Goal: Task Accomplishment & Management: Manage account settings

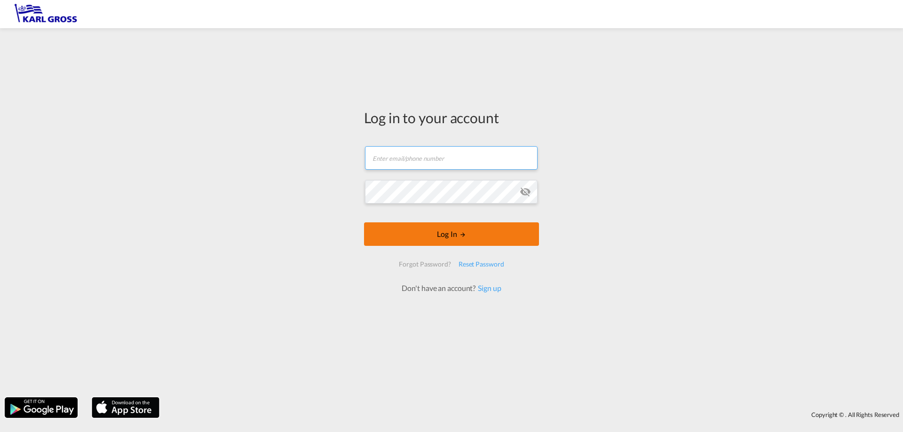
type input "[EMAIL_ADDRESS][DOMAIN_NAME]"
click at [460, 239] on button "Log In" at bounding box center [451, 234] width 175 height 24
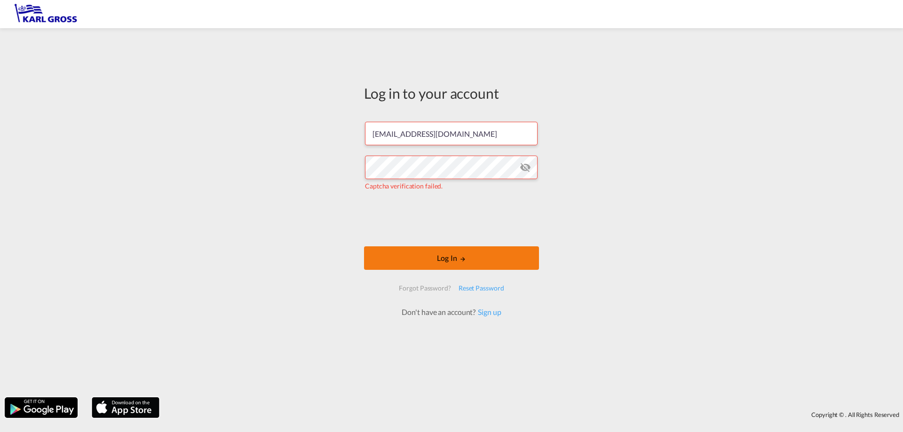
click at [489, 259] on button "Log In" at bounding box center [451, 258] width 175 height 24
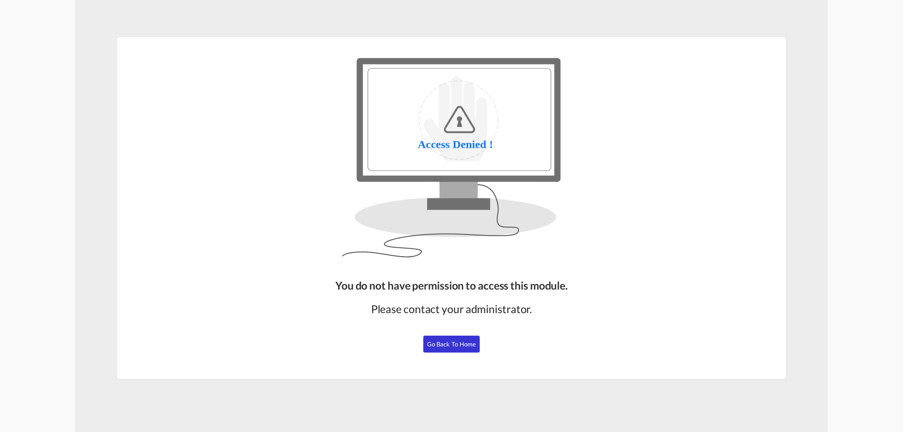
click at [465, 346] on span "Go Back to Home" at bounding box center [451, 344] width 49 height 8
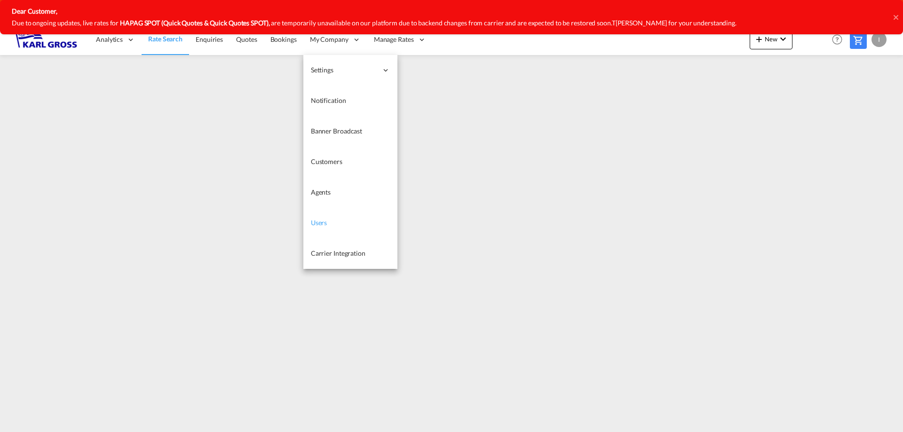
click at [341, 222] on link "Users" at bounding box center [350, 223] width 94 height 31
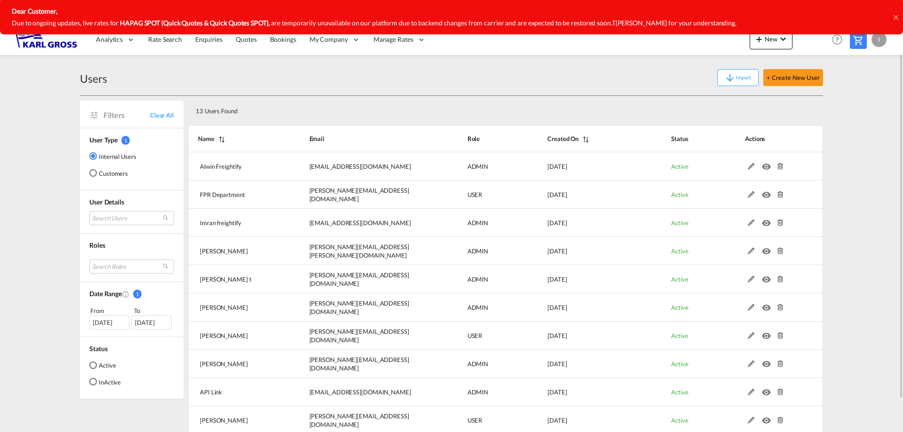
click at [386, 113] on div "13 Users Found" at bounding box center [474, 109] width 565 height 19
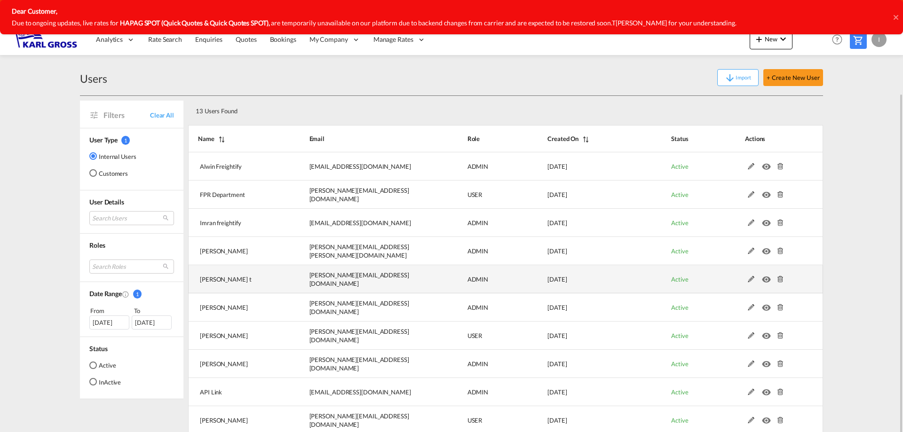
scroll to position [35, 0]
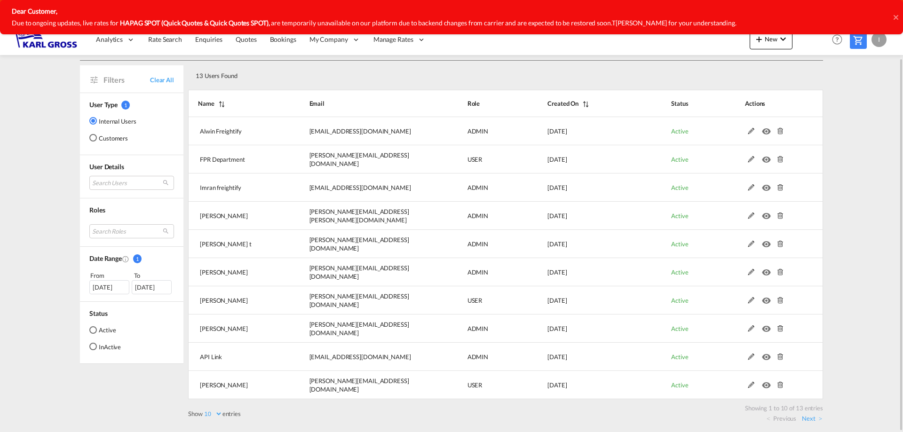
click at [219, 415] on select "10 25 50 100" at bounding box center [213, 414] width 20 height 8
select select "25"
click at [204, 410] on select "10 25 50 100" at bounding box center [213, 414] width 20 height 8
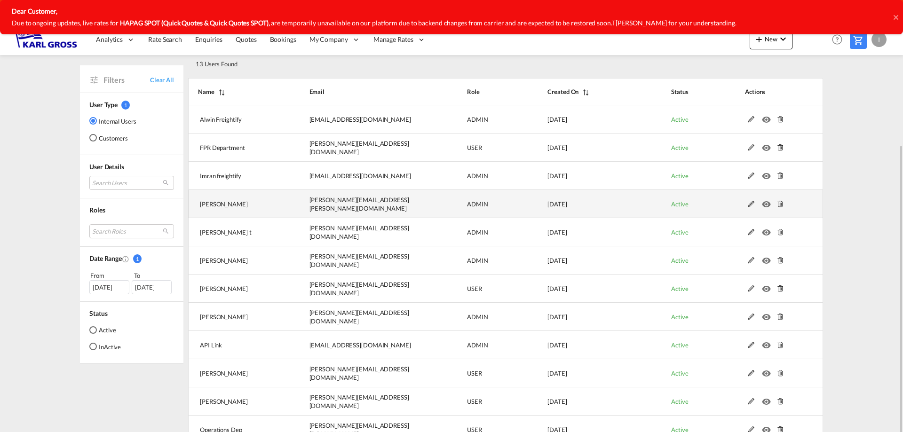
scroll to position [94, 0]
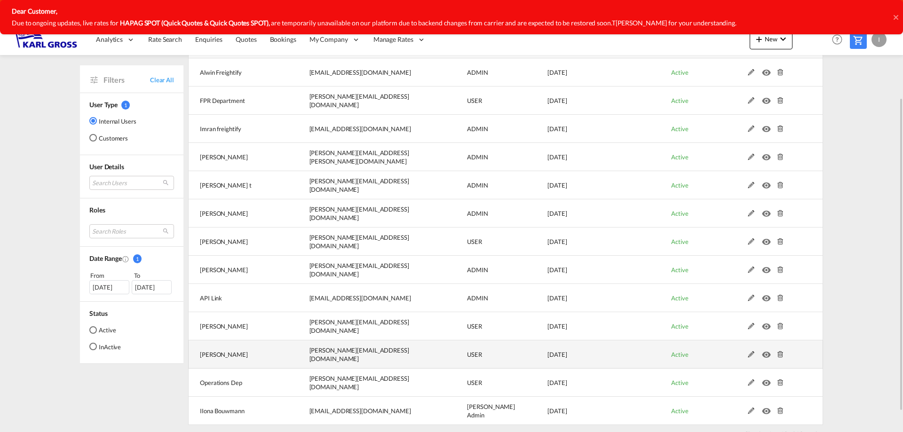
click at [751, 355] on md-icon at bounding box center [751, 354] width 12 height 7
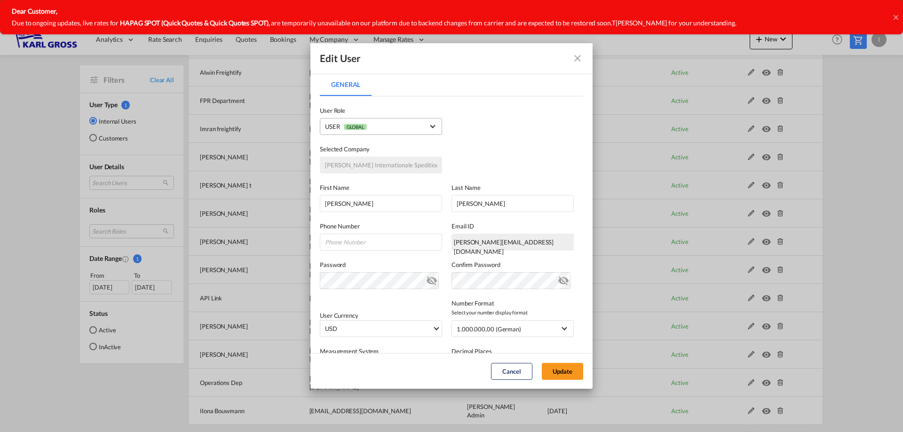
click at [412, 132] on span "USER GLOBAL" at bounding box center [374, 127] width 99 height 10
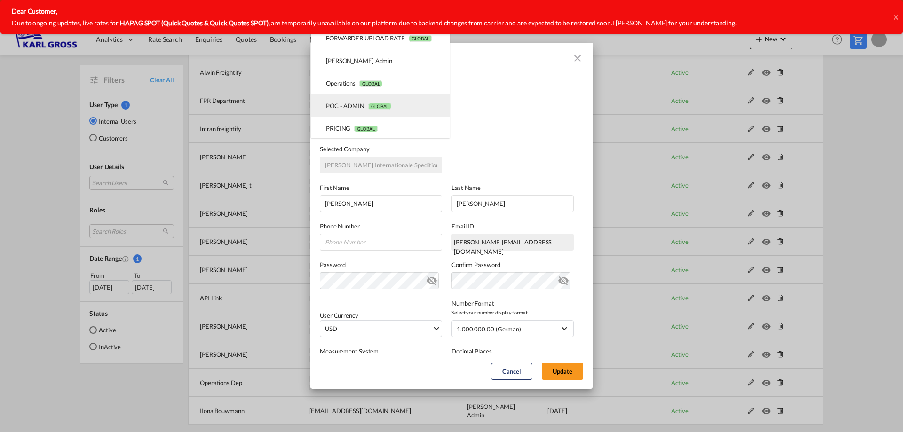
scroll to position [56, 0]
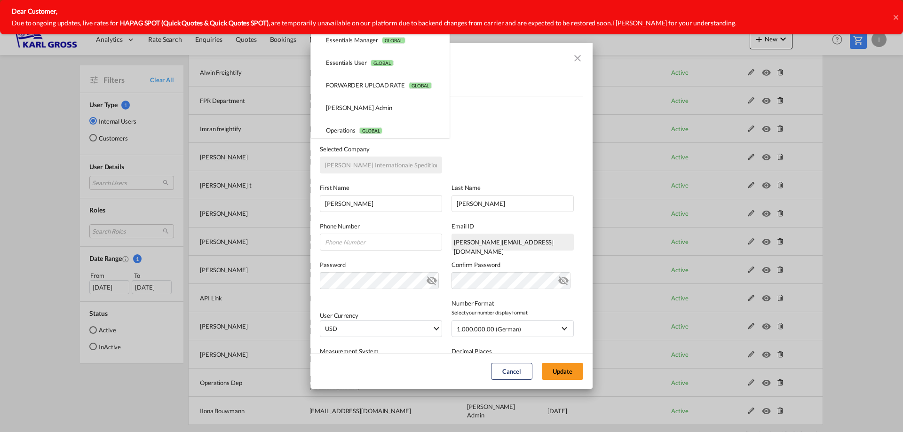
click at [538, 112] on md-backdrop at bounding box center [451, 216] width 903 height 432
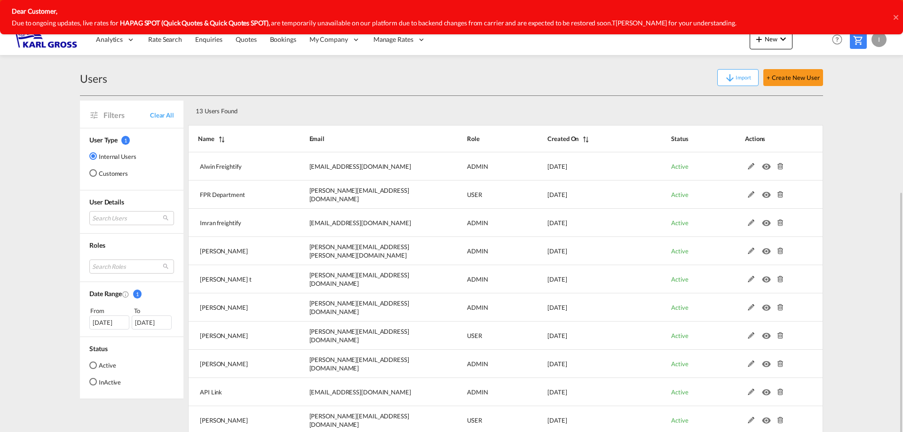
scroll to position [94, 0]
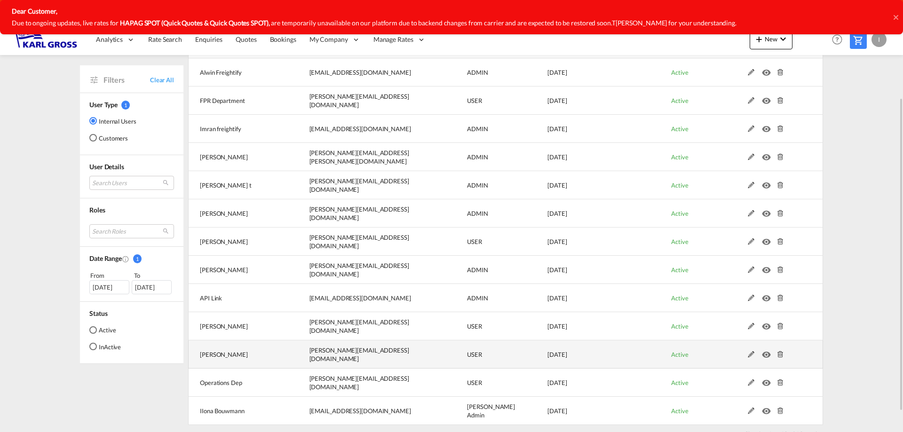
click at [208, 359] on td "[PERSON_NAME]" at bounding box center [237, 354] width 98 height 28
click at [747, 355] on md-icon at bounding box center [751, 354] width 12 height 7
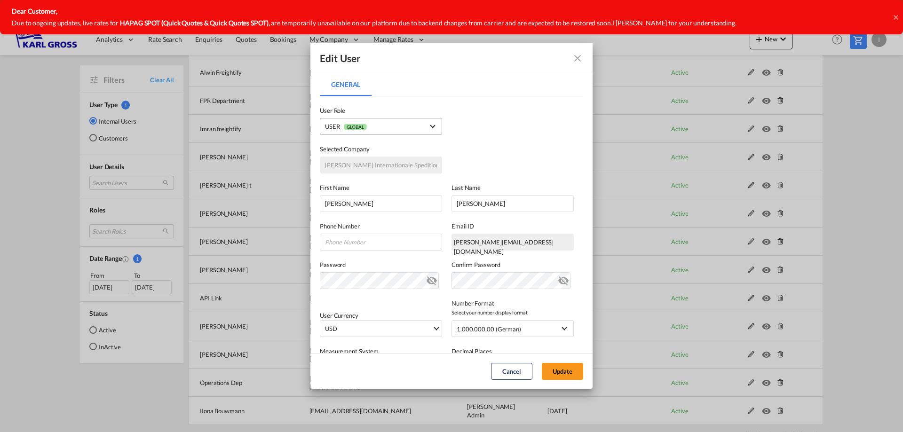
click at [367, 126] on span "GLOBAL" at bounding box center [355, 127] width 23 height 7
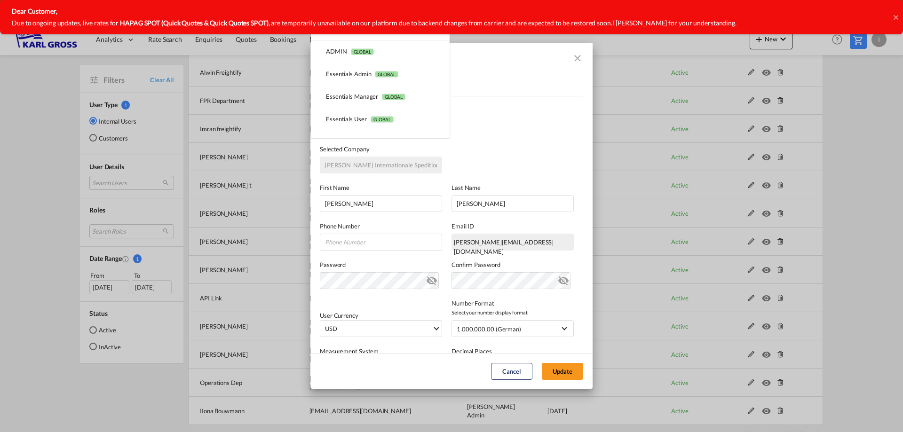
scroll to position [150, 0]
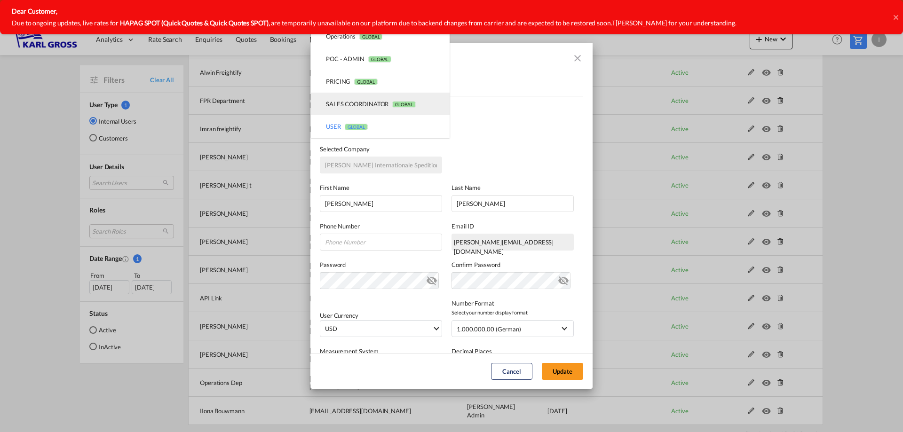
click at [378, 102] on div "SALES COORDINATOR GLOBAL" at bounding box center [371, 104] width 90 height 8
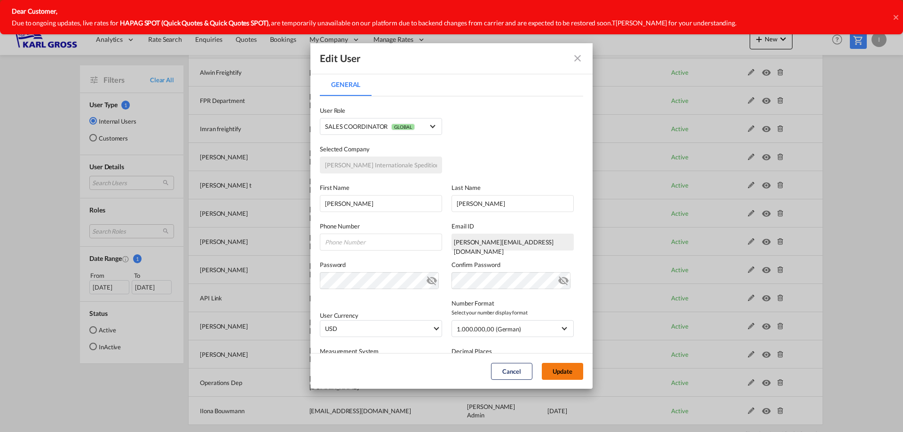
click at [554, 369] on button "Update" at bounding box center [562, 371] width 41 height 17
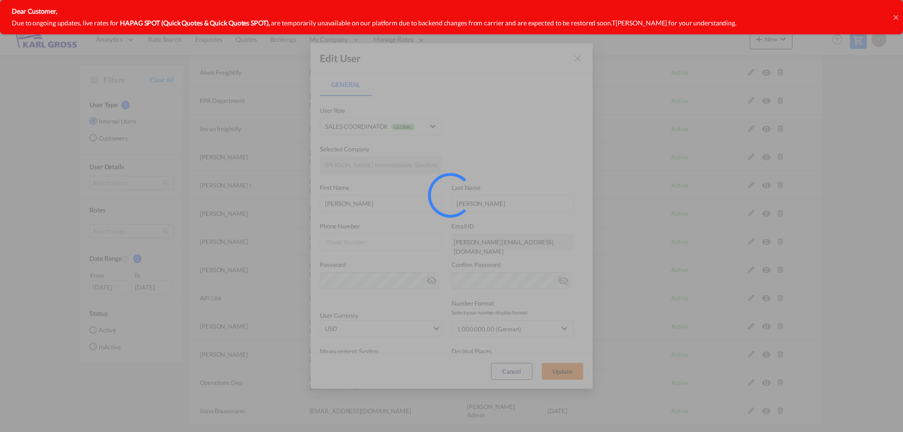
select select "25"
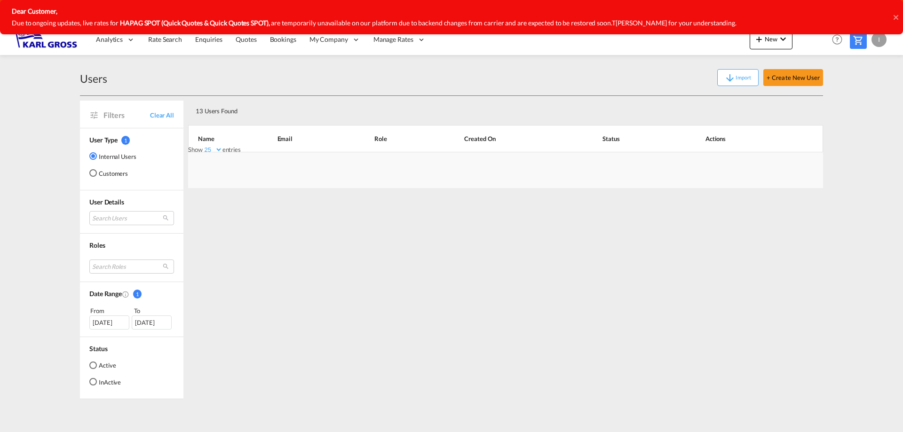
scroll to position [0, 0]
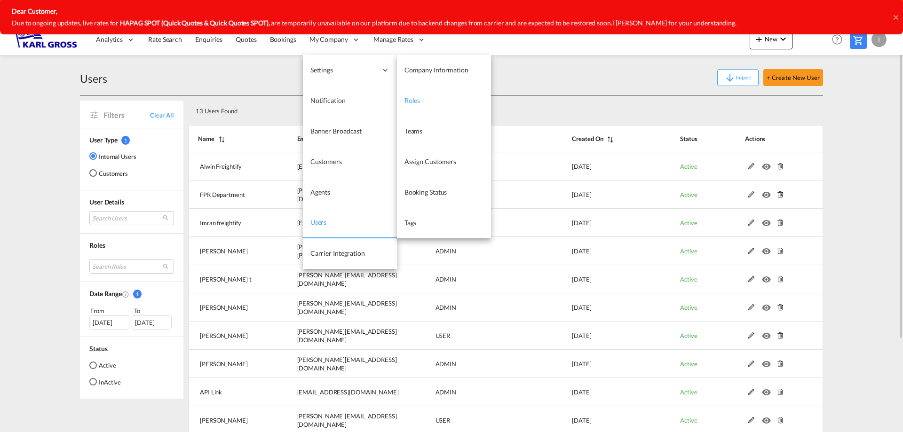
click at [440, 106] on link "Roles" at bounding box center [444, 101] width 94 height 31
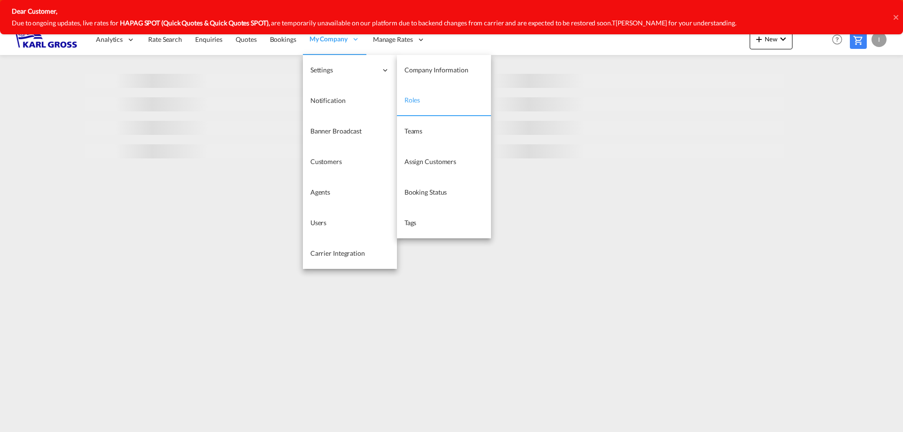
select select "10"
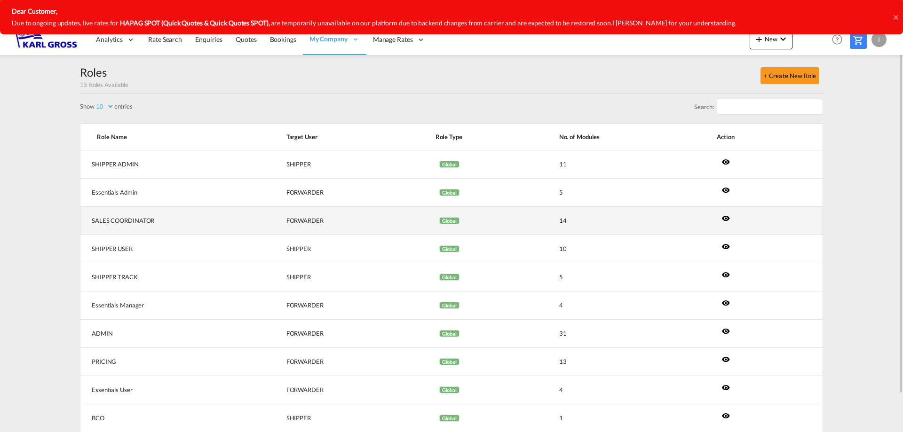
click at [725, 220] on md-icon "icon-eye" at bounding box center [725, 218] width 8 height 8
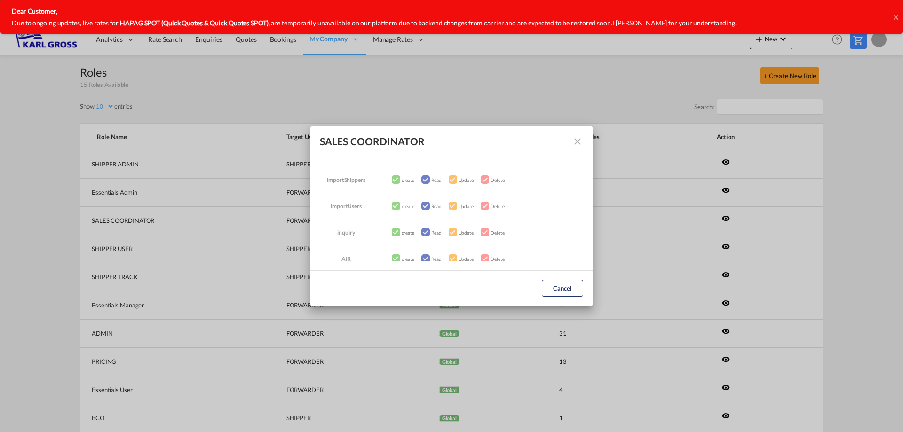
click at [578, 136] on md-icon "icon-close fg-AAA8AD" at bounding box center [577, 141] width 11 height 11
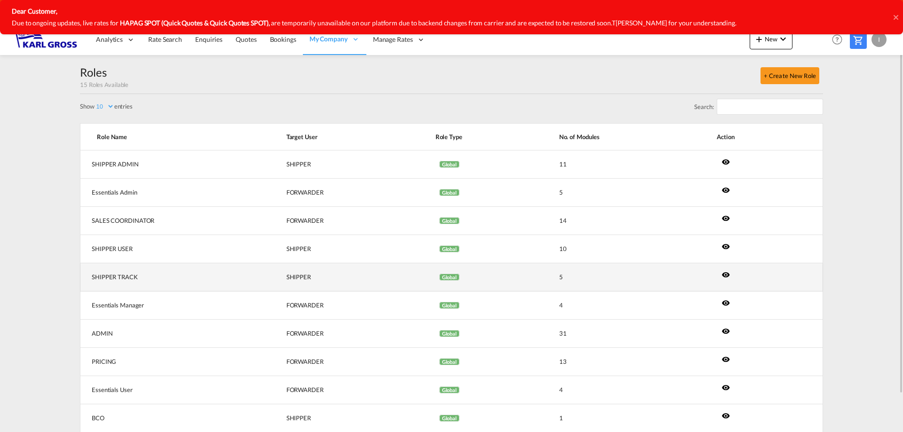
click at [102, 278] on td "SHIPPER TRACK" at bounding box center [171, 277] width 183 height 28
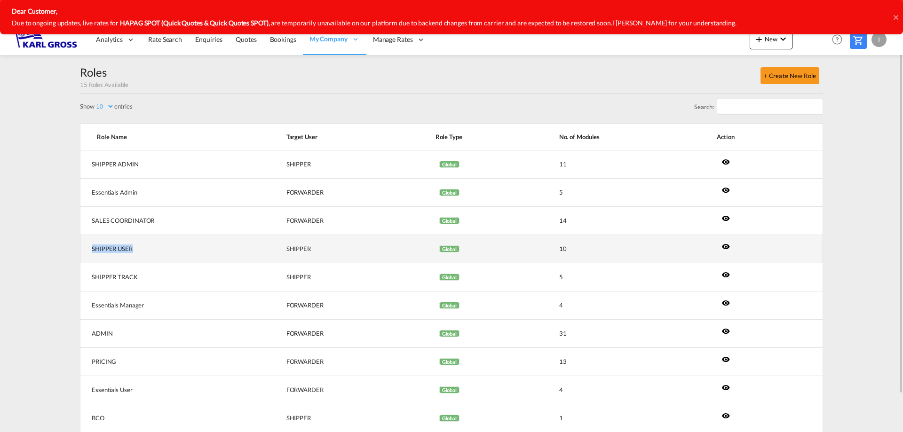
drag, startPoint x: 88, startPoint y: 247, endPoint x: 140, endPoint y: 248, distance: 52.2
click at [140, 248] on td "SHIPPER USER" at bounding box center [171, 249] width 183 height 28
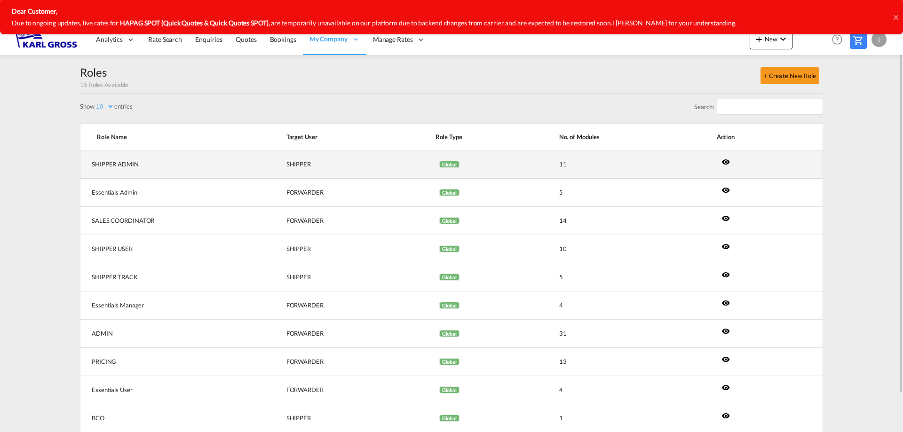
click at [722, 162] on md-icon "icon-eye" at bounding box center [725, 162] width 8 height 8
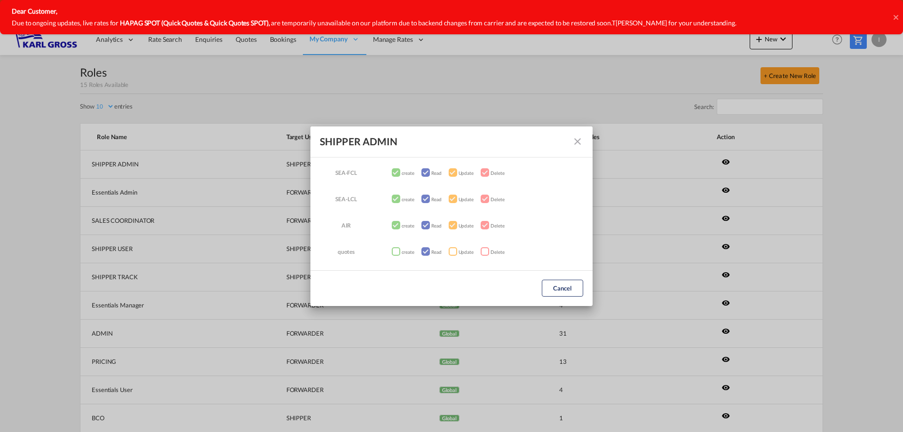
scroll to position [19, 0]
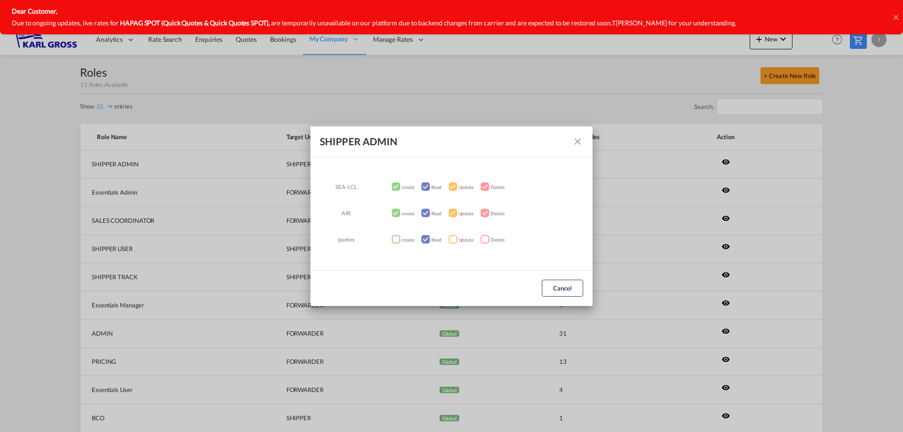
click at [573, 141] on md-icon "icon-close fg-AAA8AD" at bounding box center [577, 141] width 11 height 11
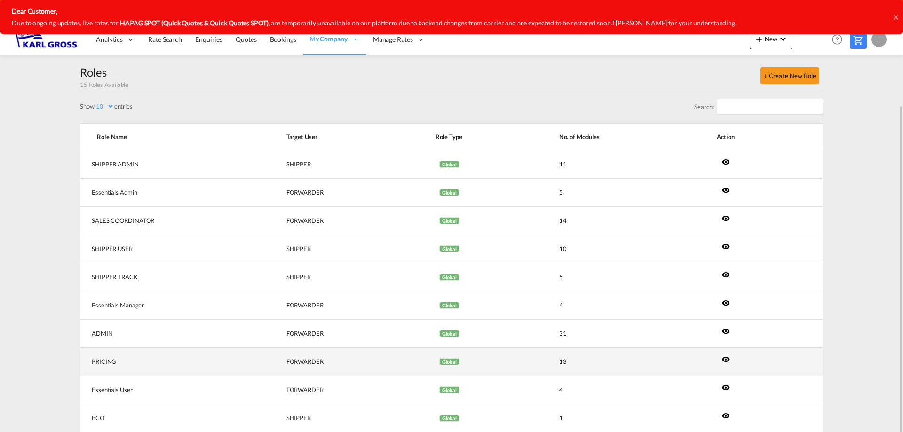
scroll to position [42, 0]
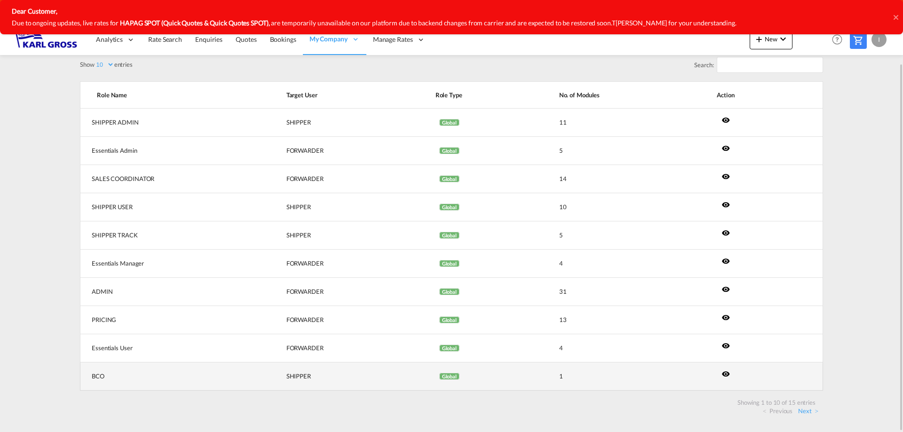
click at [722, 374] on md-icon "icon-eye" at bounding box center [725, 374] width 8 height 8
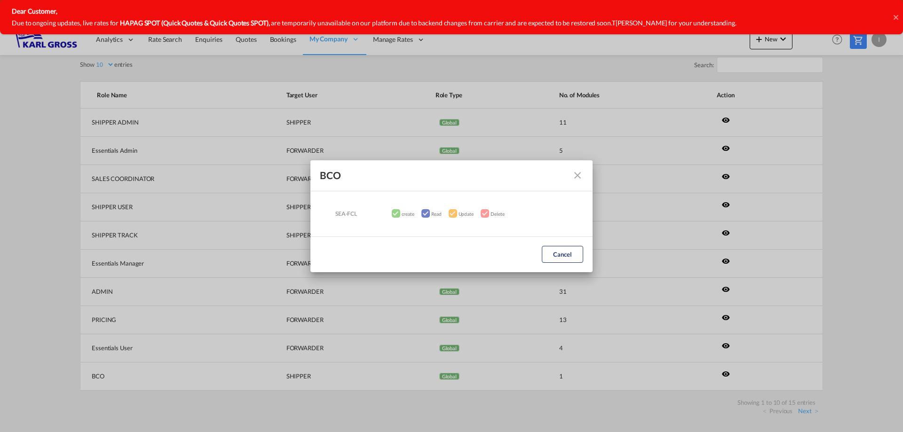
click at [438, 227] on md-dialog-content "SEA-FCL create Read Update Delete" at bounding box center [451, 213] width 282 height 45
click at [580, 177] on md-icon "icon-close fg-AAA8AD" at bounding box center [577, 175] width 11 height 11
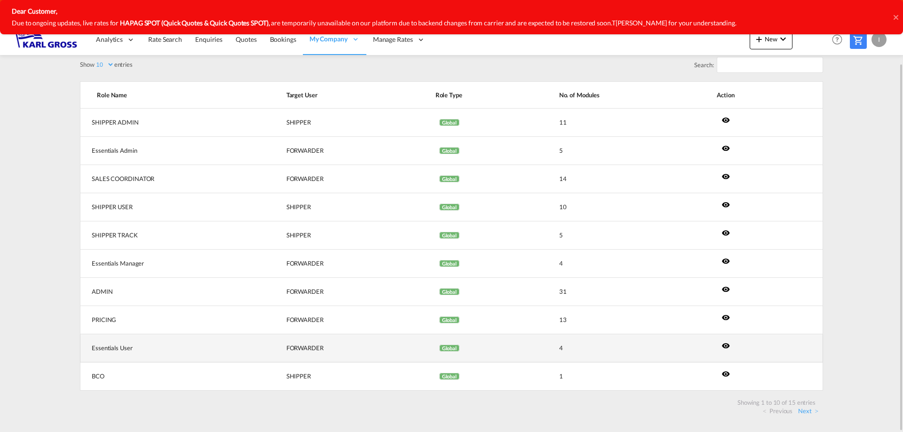
click at [722, 347] on md-icon "icon-eye" at bounding box center [725, 345] width 8 height 8
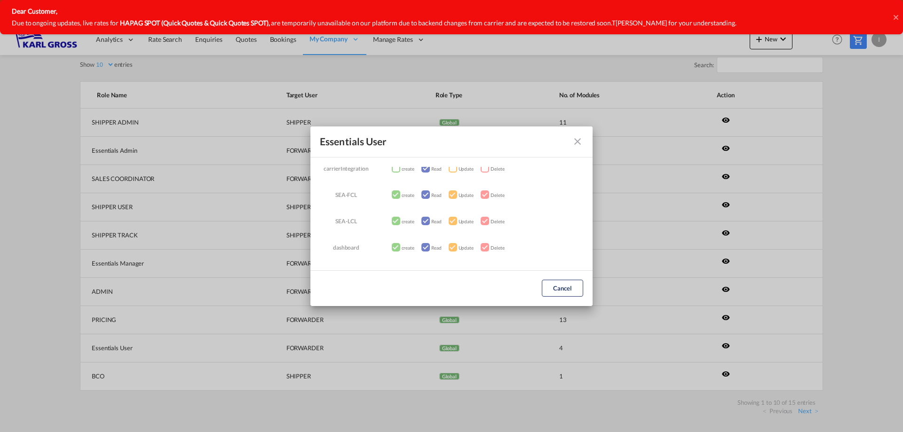
scroll to position [0, 0]
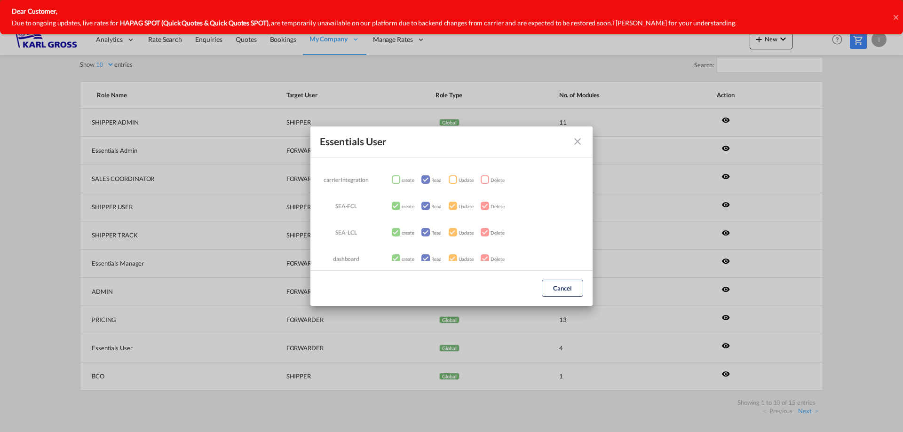
click at [580, 140] on md-icon "icon-close fg-AAA8AD" at bounding box center [577, 141] width 11 height 11
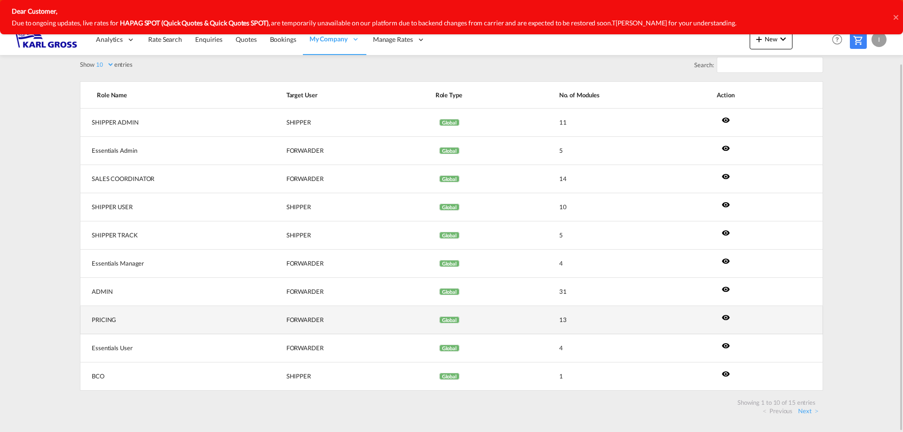
click at [725, 315] on md-icon "icon-eye" at bounding box center [725, 317] width 8 height 8
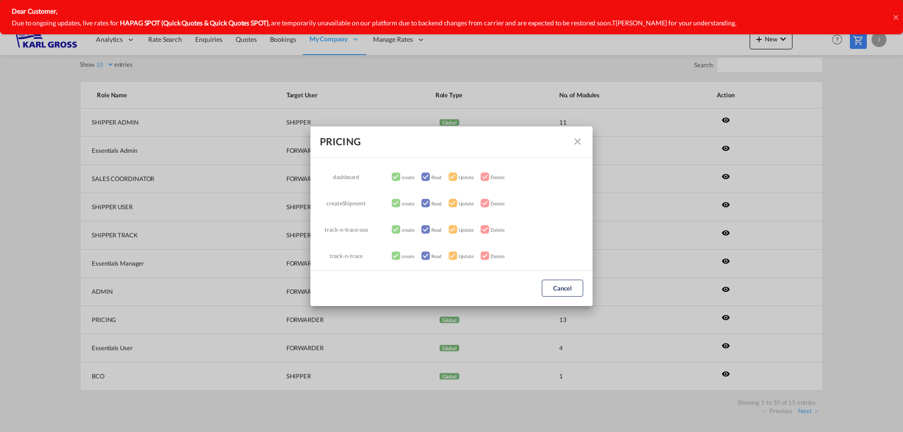
scroll to position [248, 0]
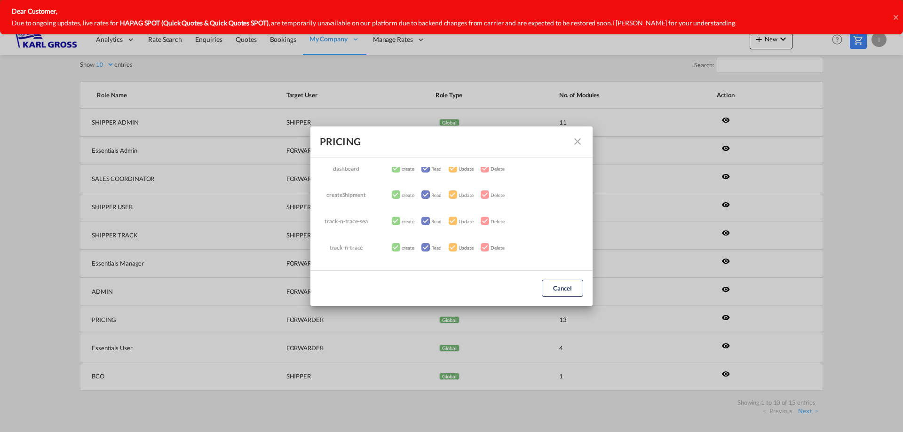
click at [581, 142] on md-icon "icon-close fg-AAA8AD" at bounding box center [577, 141] width 11 height 11
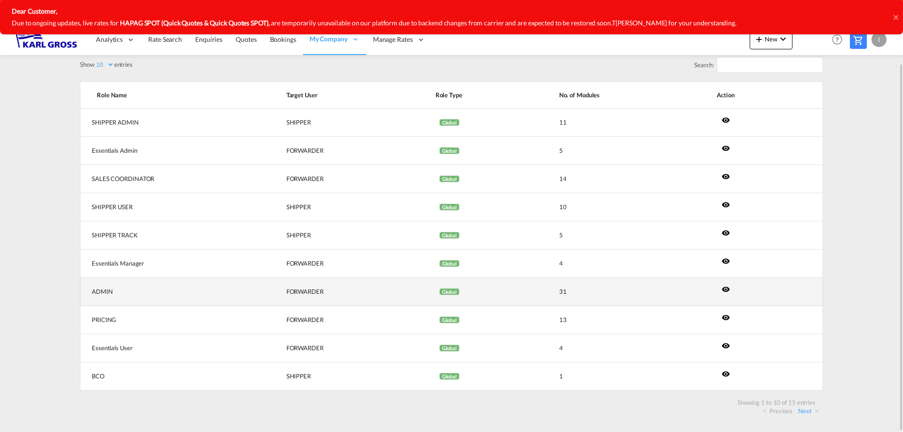
click at [721, 288] on md-icon "icon-eye" at bounding box center [725, 289] width 8 height 8
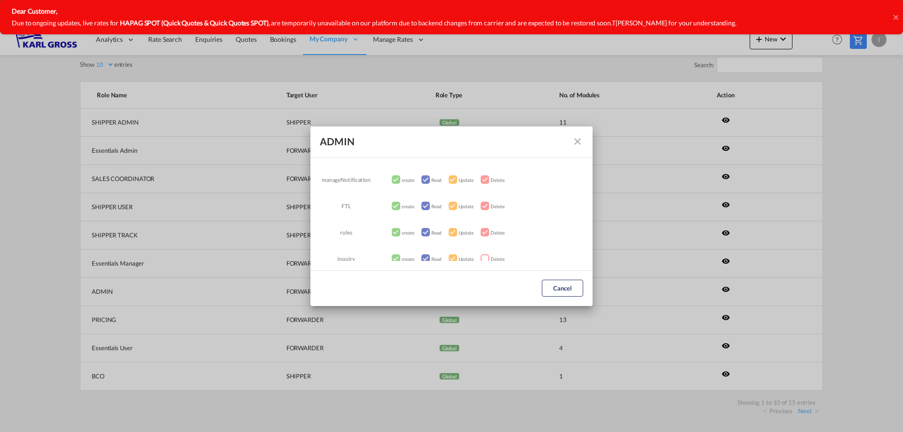
click at [530, 209] on div "manageNotificationcreateReadUpdateDelete FTLcreateReadUpdateDelete ..." at bounding box center [556, 206] width 53 height 19
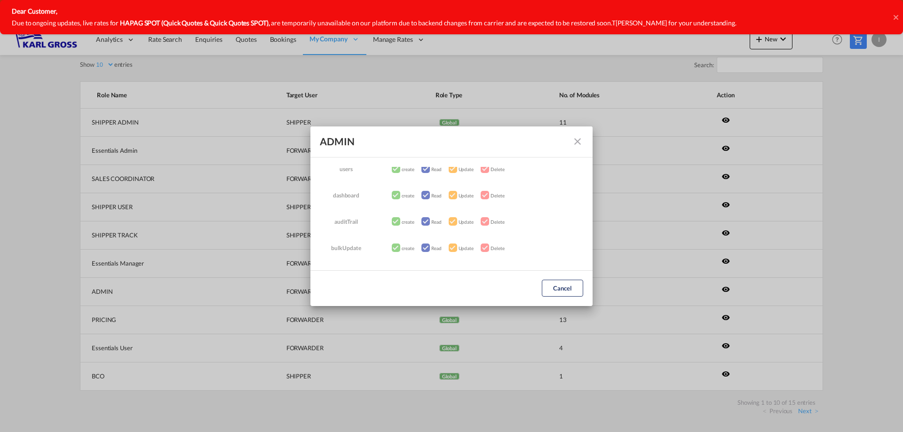
click at [393, 248] on div "manageNotificationcreateReadUpdateDelete FTLcreateReadUpdateDelete ..." at bounding box center [396, 248] width 8 height 8
click at [421, 247] on div "manageNotificationcreateReadUpdateDelete FTLcreateReadUpdateDelete ..." at bounding box center [425, 248] width 8 height 8
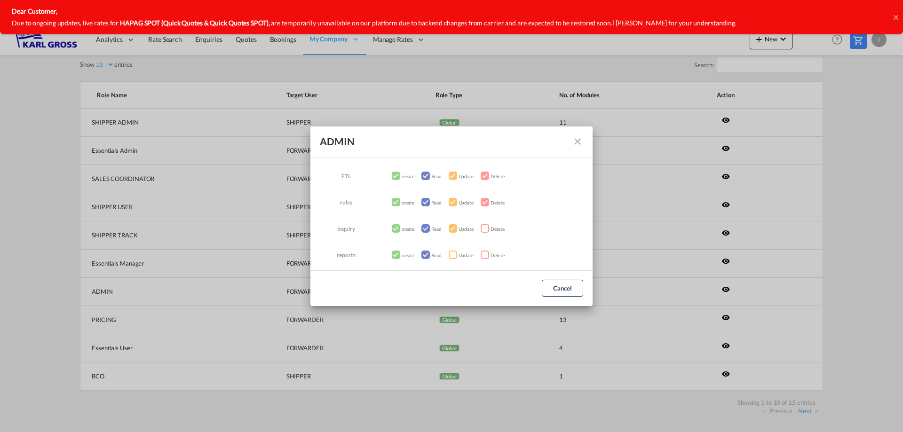
scroll to position [0, 0]
